Goal: Navigation & Orientation: Find specific page/section

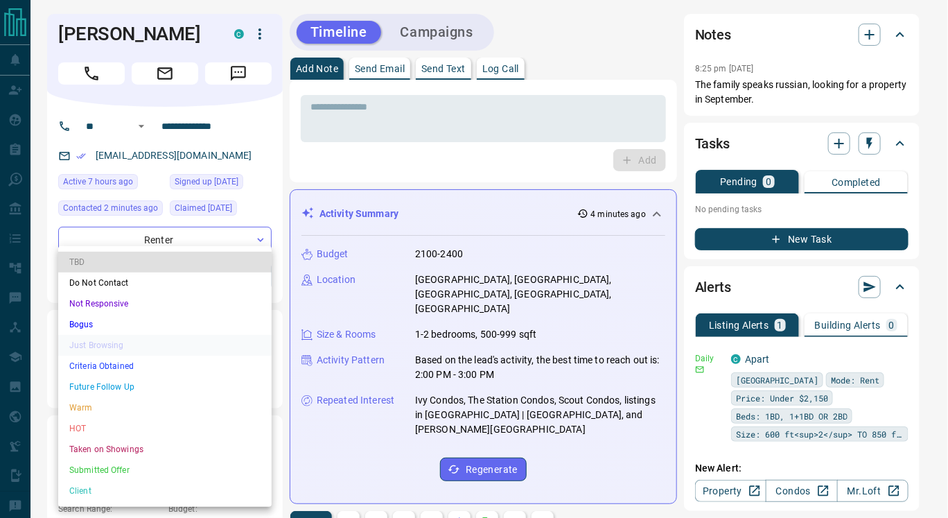
click at [135, 366] on li "Criteria Obtained" at bounding box center [164, 366] width 213 height 21
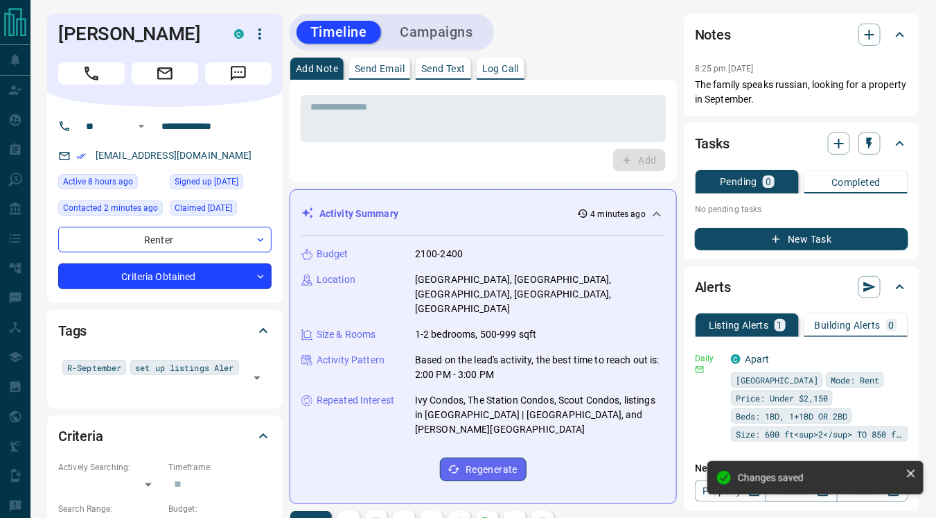
type input "*"
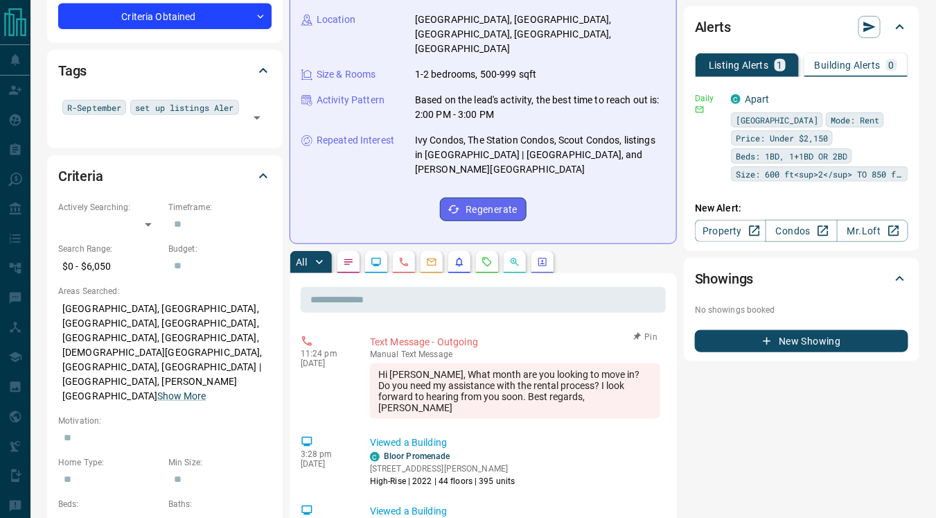
scroll to position [264, 0]
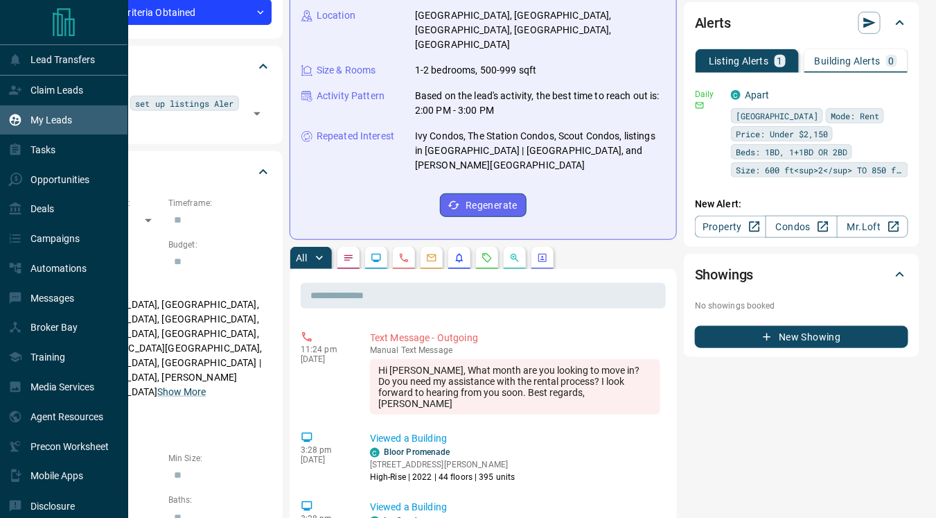
click at [54, 116] on p "My Leads" at bounding box center [51, 119] width 42 height 11
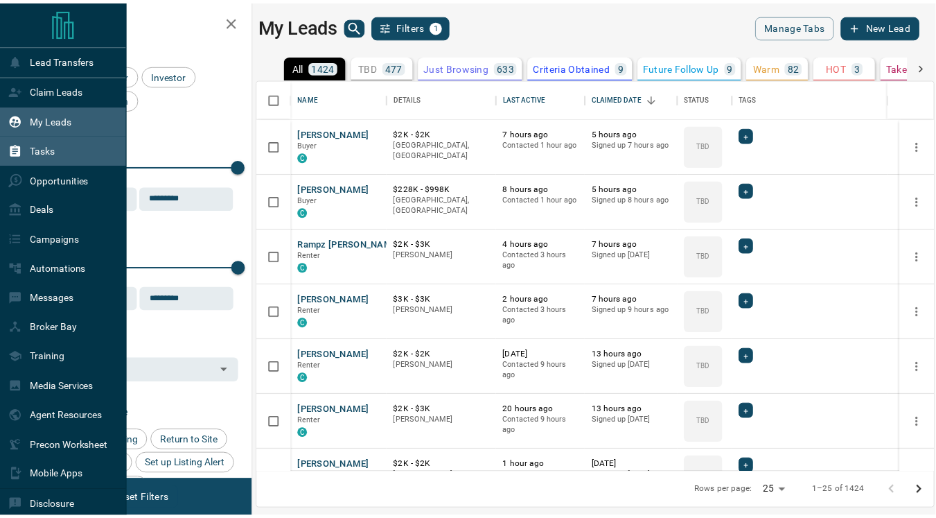
scroll to position [383, 674]
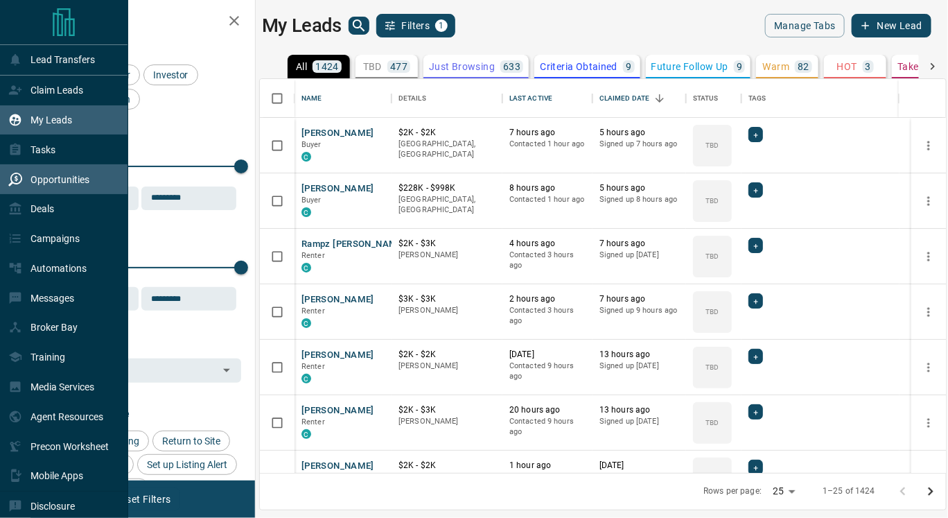
click at [67, 174] on div "Opportunities" at bounding box center [48, 179] width 81 height 23
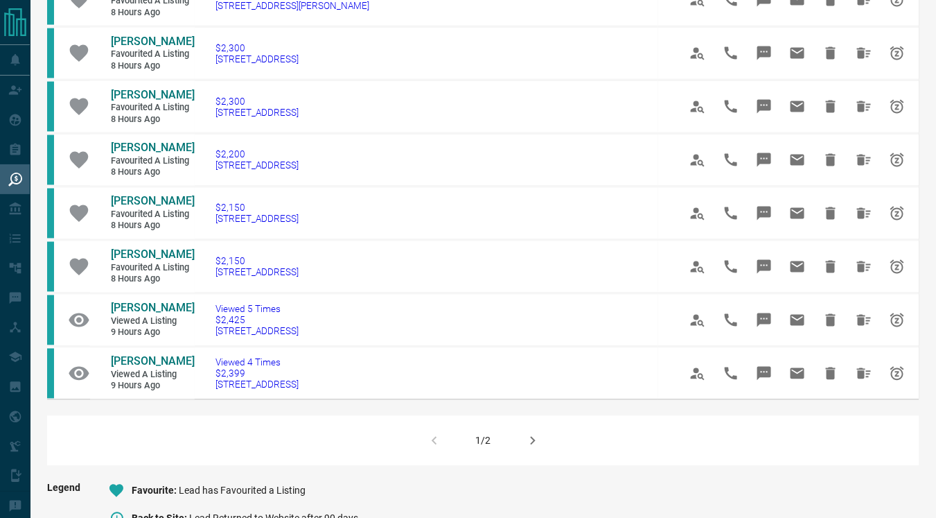
scroll to position [778, 0]
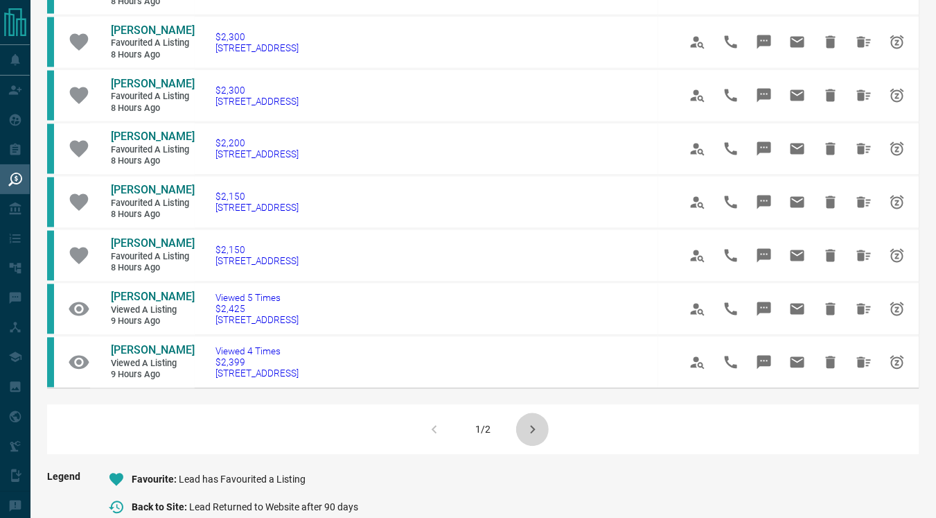
click at [530, 423] on icon "button" at bounding box center [533, 429] width 17 height 17
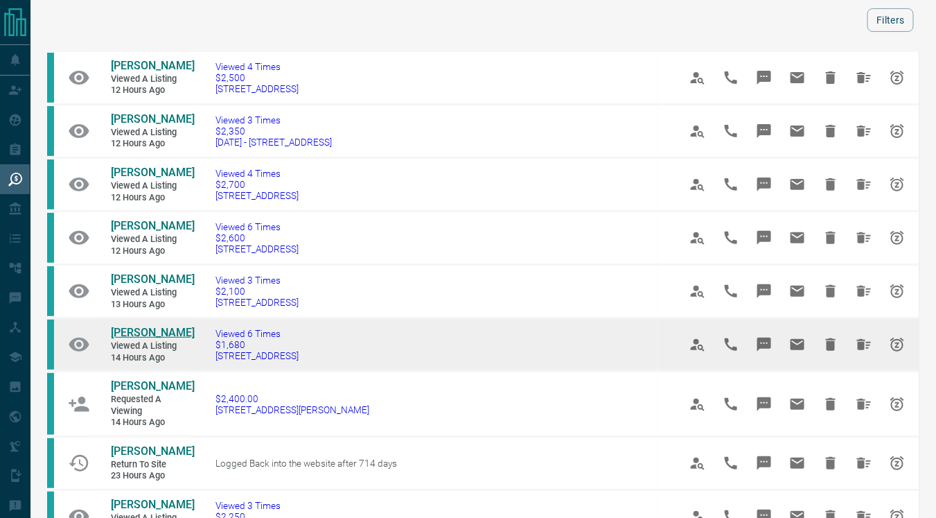
scroll to position [50, 0]
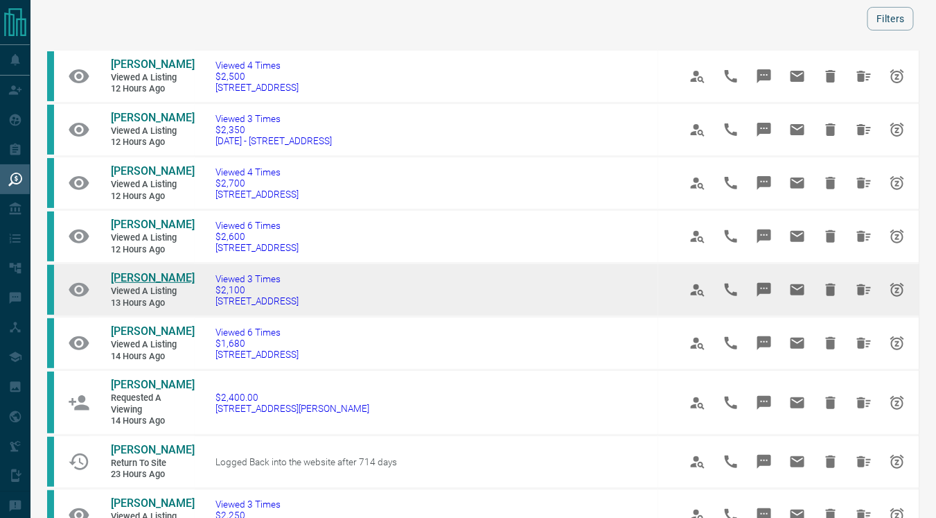
click at [147, 276] on span "[PERSON_NAME]" at bounding box center [153, 277] width 84 height 13
